Goal: Transaction & Acquisition: Subscribe to service/newsletter

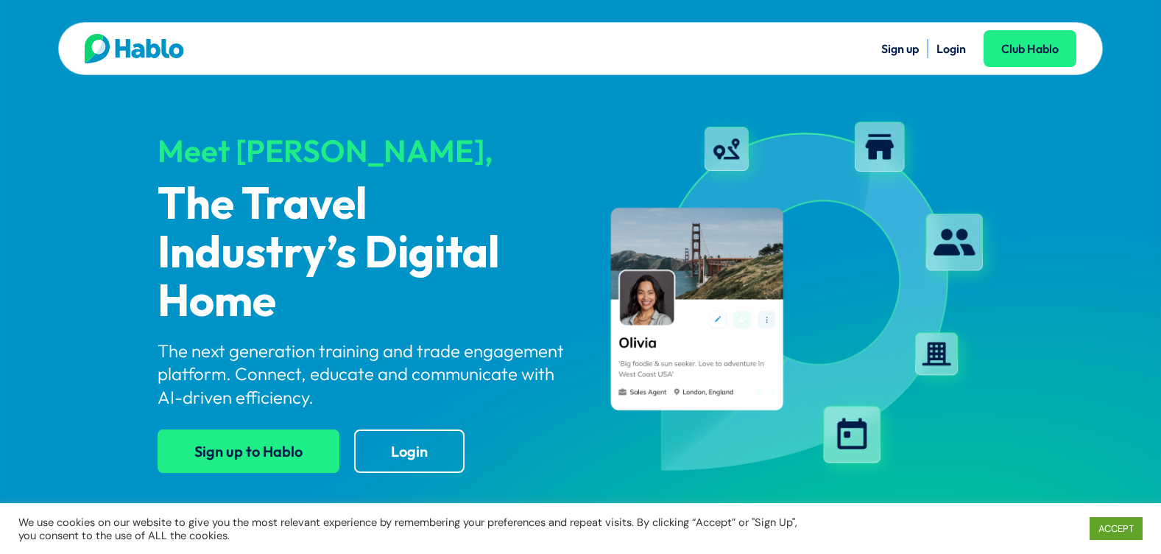
click at [228, 455] on link "Sign up to Hablo" at bounding box center [249, 450] width 182 height 43
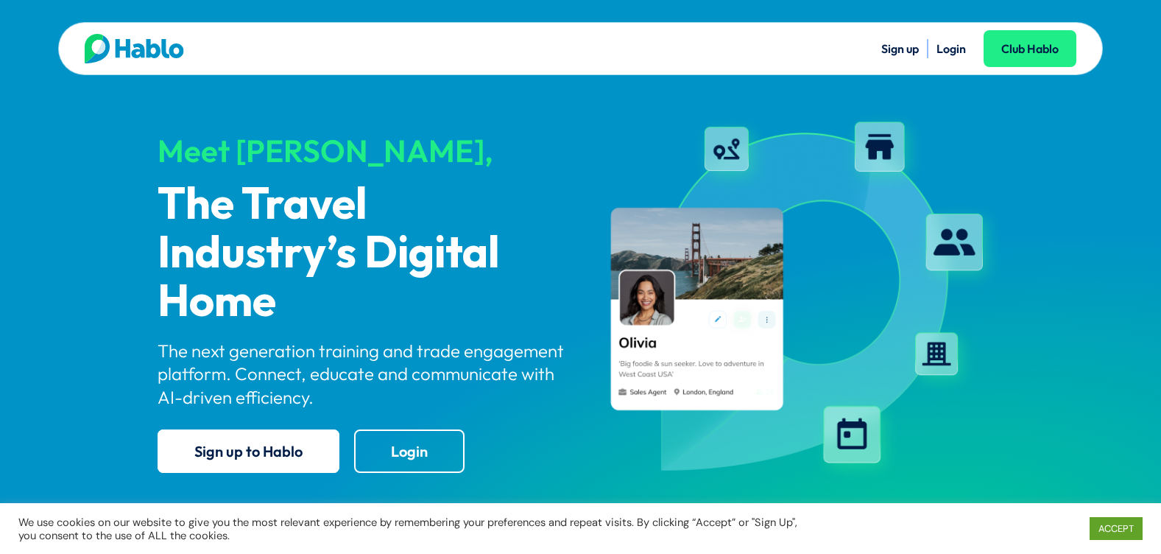
click at [884, 44] on link "Sign up" at bounding box center [900, 48] width 38 height 15
click at [448, 448] on link "Login" at bounding box center [409, 450] width 110 height 43
click at [426, 451] on link "Login" at bounding box center [409, 450] width 110 height 43
click at [385, 436] on link "Login" at bounding box center [409, 450] width 110 height 43
click at [957, 47] on link "Login" at bounding box center [950, 48] width 29 height 15
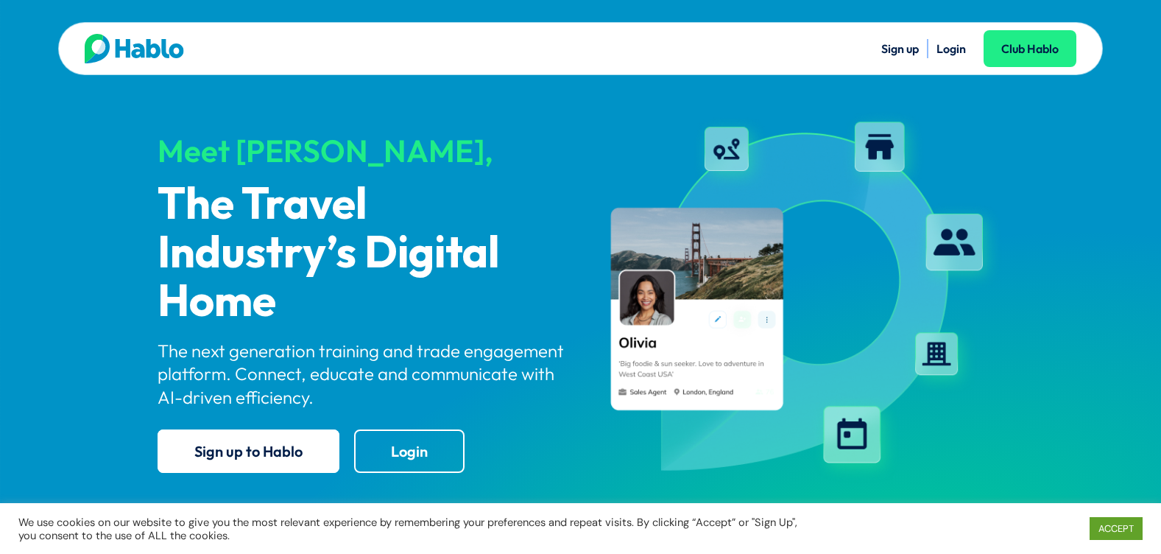
click at [887, 43] on link "Sign up" at bounding box center [900, 48] width 38 height 15
